Goal: Task Accomplishment & Management: Manage account settings

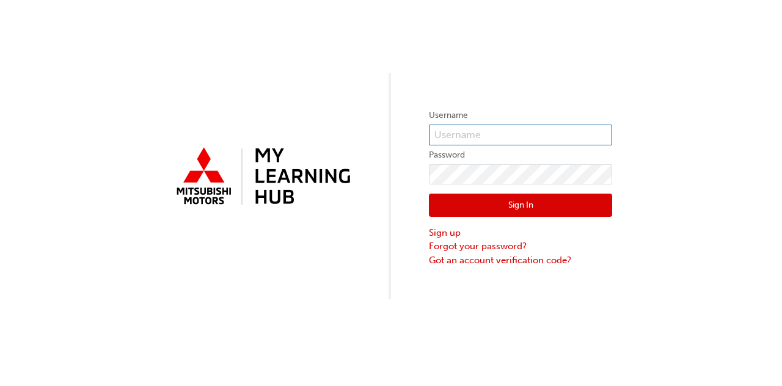
click at [540, 133] on input "text" at bounding box center [520, 135] width 183 height 21
click at [534, 131] on input "text" at bounding box center [520, 135] width 183 height 21
click at [527, 131] on input "text" at bounding box center [520, 135] width 183 height 21
click at [510, 130] on input "text" at bounding box center [520, 135] width 183 height 21
click at [629, 75] on div "Username Password Sign In Sign up Forgot your password? Got an account verifica…" at bounding box center [391, 149] width 782 height 299
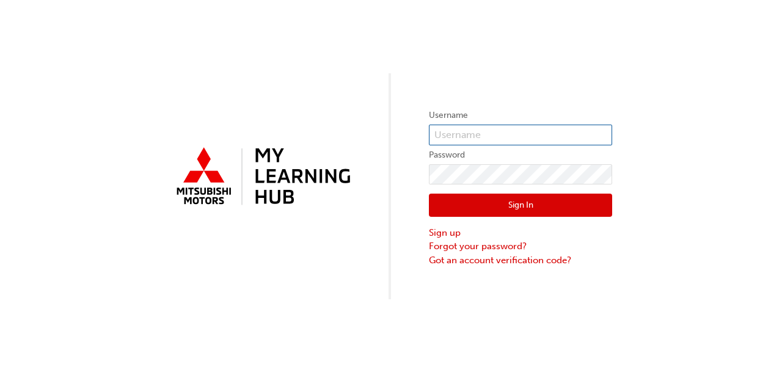
click at [503, 134] on input "text" at bounding box center [520, 135] width 183 height 21
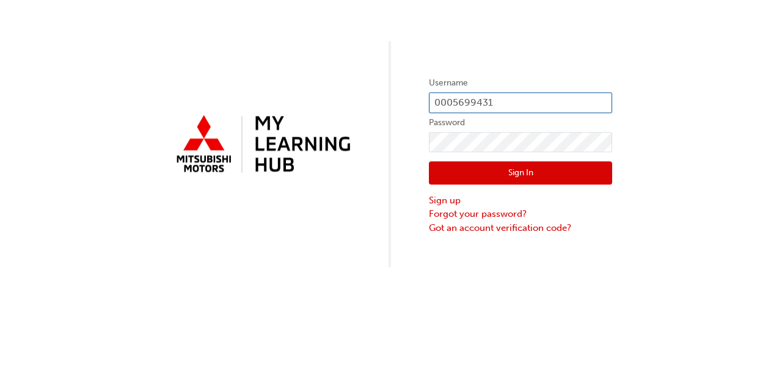
type input "0005699431"
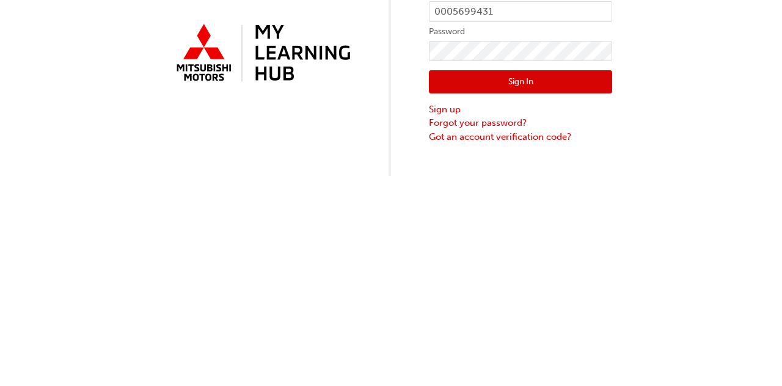
click at [568, 211] on button "Sign In" at bounding box center [520, 205] width 183 height 23
